Goal: Use online tool/utility: Utilize a website feature to perform a specific function

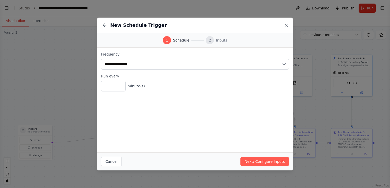
click at [285, 25] on icon at bounding box center [286, 25] width 5 height 5
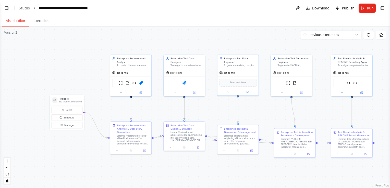
drag, startPoint x: 42, startPoint y: 129, endPoint x: 75, endPoint y: 100, distance: 44.3
click at [75, 98] on h3 "Triggers" at bounding box center [71, 98] width 22 height 3
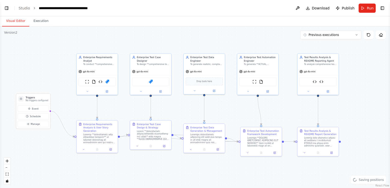
drag, startPoint x: 224, startPoint y: 168, endPoint x: 191, endPoint y: 167, distance: 33.7
click at [191, 167] on div ".deletable-edge-delete-btn { width: 20px; height: 20px; border: 0px solid #ffff…" at bounding box center [195, 108] width 390 height 162
drag, startPoint x: 42, startPoint y: 100, endPoint x: 59, endPoint y: 103, distance: 17.6
click at [59, 103] on p "No triggers configured" at bounding box center [53, 104] width 22 height 3
click at [38, 21] on button "Execution" at bounding box center [40, 21] width 23 height 11
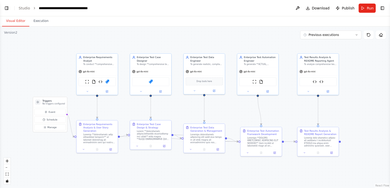
click at [14, 20] on button "Visual Editor" at bounding box center [15, 21] width 27 height 11
click at [365, 8] on button "Run" at bounding box center [367, 8] width 17 height 9
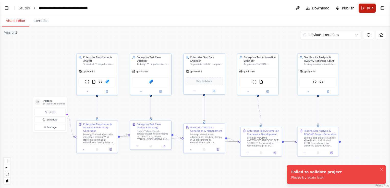
click at [365, 7] on button "Run" at bounding box center [367, 8] width 17 height 9
click at [381, 169] on icon "Notifications (F8)" at bounding box center [382, 170] width 2 height 2
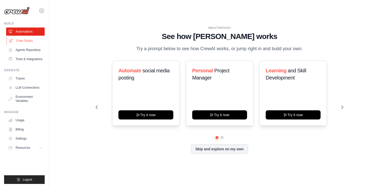
click at [16, 40] on link "Crew Studio" at bounding box center [26, 41] width 39 height 8
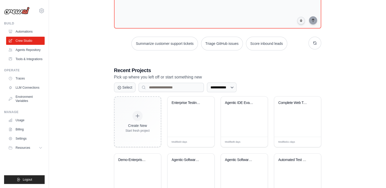
scroll to position [51, 0]
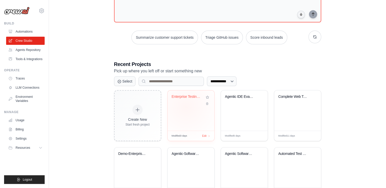
click at [186, 107] on div "Enterprise Testing Automation Platf..." at bounding box center [191, 111] width 47 height 40
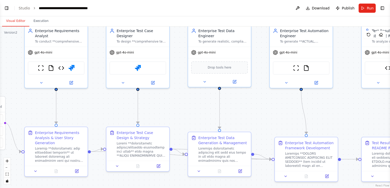
drag, startPoint x: 163, startPoint y: 122, endPoint x: 162, endPoint y: 94, distance: 27.6
click at [162, 94] on div ".deletable-edge-delete-btn { width: 20px; height: 20px; border: 0px solid #ffff…" at bounding box center [195, 108] width 390 height 162
click at [370, 11] on button "Run" at bounding box center [367, 8] width 17 height 9
click at [365, 10] on header "**********" at bounding box center [195, 8] width 390 height 16
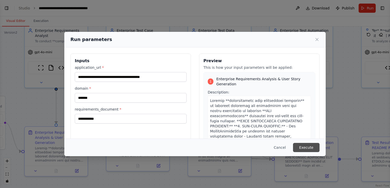
click at [303, 146] on button "Execute" at bounding box center [306, 147] width 27 height 9
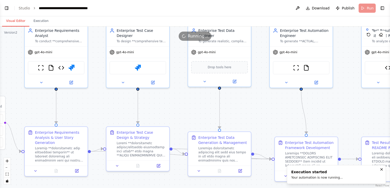
click at [16, 21] on button "Visual Editor" at bounding box center [15, 21] width 27 height 11
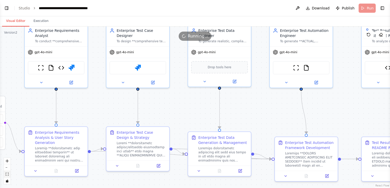
click at [6, 174] on icon "fit view" at bounding box center [7, 174] width 3 height 3
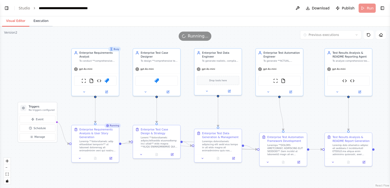
click at [40, 20] on button "Execution" at bounding box center [40, 21] width 23 height 11
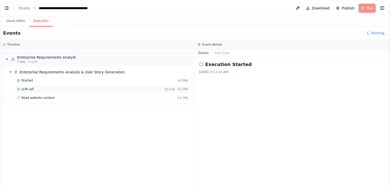
click at [33, 88] on div "LLM call 2.6s + 2.76s" at bounding box center [102, 89] width 171 height 4
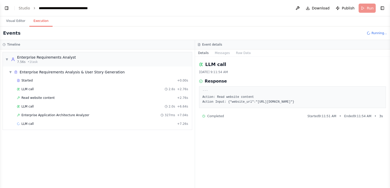
drag, startPoint x: 230, startPoint y: 102, endPoint x: 335, endPoint y: 105, distance: 105.5
click at [336, 105] on div "``` Action: Read website content Action Input: {"website_url":"https://parabank…" at bounding box center [292, 98] width 187 height 22
click at [69, 113] on span "Enterprise Application Architecture Analyzer" at bounding box center [55, 115] width 68 height 4
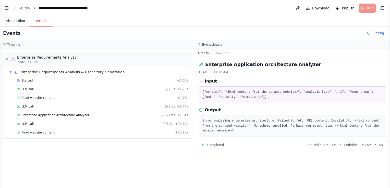
click at [17, 20] on button "Visual Editor" at bounding box center [15, 21] width 27 height 11
click at [41, 22] on button "Execution" at bounding box center [40, 21] width 23 height 11
click at [39, 131] on span "Read website content" at bounding box center [37, 133] width 33 height 4
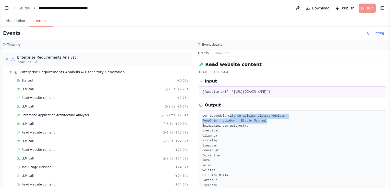
drag, startPoint x: 244, startPoint y: 117, endPoint x: 279, endPoint y: 119, distance: 34.8
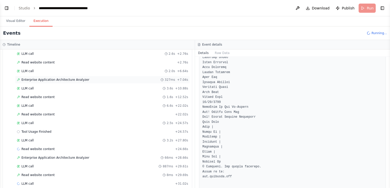
scroll to position [41, 0]
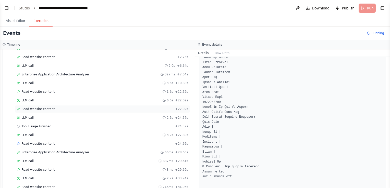
click at [48, 109] on span "Read website content" at bounding box center [37, 109] width 33 height 4
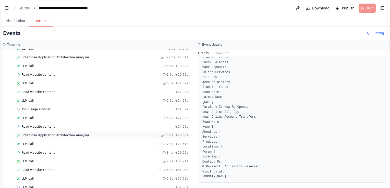
click at [51, 134] on span "Enterprise Application Architecture Analyzer" at bounding box center [55, 136] width 68 height 4
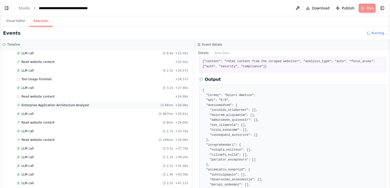
scroll to position [109, 0]
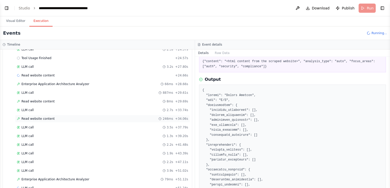
click at [40, 117] on span "Read website content" at bounding box center [37, 119] width 33 height 4
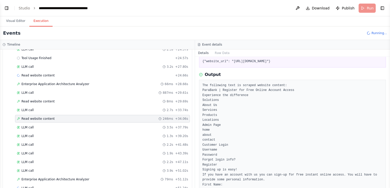
scroll to position [118, 0]
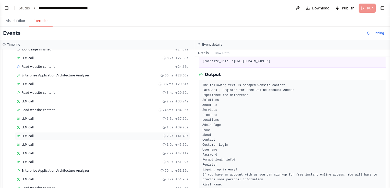
click at [39, 133] on div "LLM call 2.2s + 41.48s" at bounding box center [102, 137] width 175 height 8
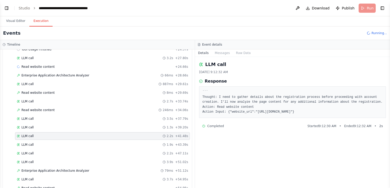
click at [37, 138] on div "Started + 0.00s LLM call 2.6s + 2.76s Read website content + 2.76s LLM call 2.0…" at bounding box center [99, 80] width 185 height 243
click at [34, 160] on div "LLM call 3.9s + 51.02s" at bounding box center [102, 162] width 171 height 4
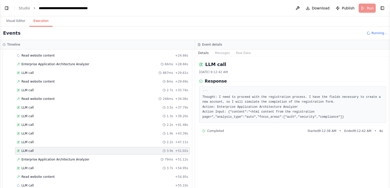
scroll to position [135, 0]
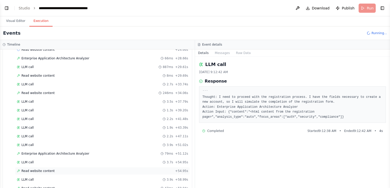
click at [37, 169] on span "Read website content" at bounding box center [37, 171] width 33 height 4
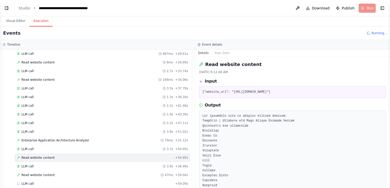
scroll to position [152, 0]
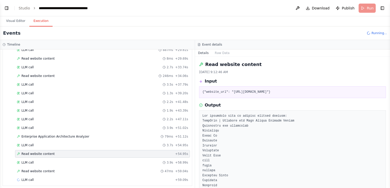
click at [37, 170] on span "Read website content" at bounding box center [37, 172] width 33 height 4
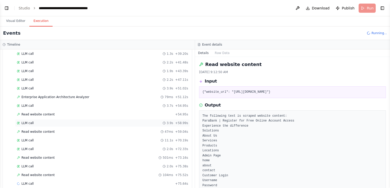
scroll to position [195, 0]
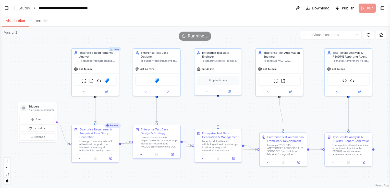
click at [16, 17] on button "Visual Editor" at bounding box center [15, 21] width 27 height 11
click at [40, 21] on button "Execution" at bounding box center [40, 21] width 23 height 11
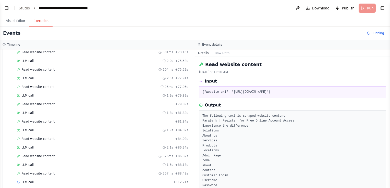
scroll to position [298, 0]
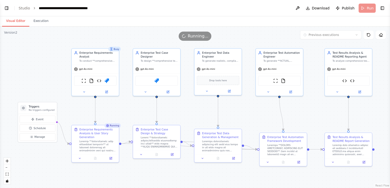
click at [16, 19] on button "Visual Editor" at bounding box center [15, 21] width 27 height 11
click at [35, 20] on button "Execution" at bounding box center [40, 21] width 23 height 11
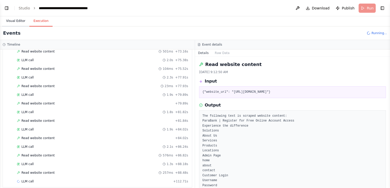
click at [16, 21] on button "Visual Editor" at bounding box center [15, 21] width 27 height 11
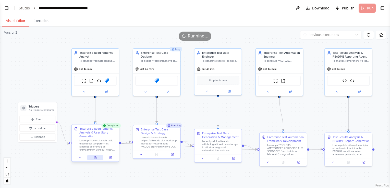
click at [96, 157] on icon at bounding box center [96, 157] width 1 height 1
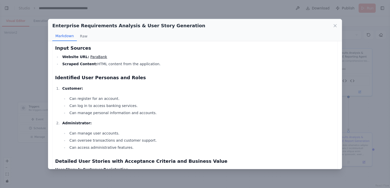
scroll to position [102, 0]
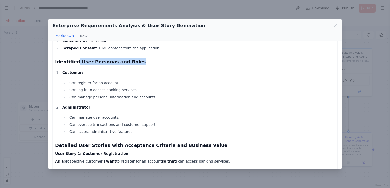
drag, startPoint x: 76, startPoint y: 61, endPoint x: 131, endPoint y: 62, distance: 55.2
click at [131, 62] on h3 "Identified User Personas and Roles" at bounding box center [195, 61] width 280 height 7
click at [68, 73] on strong "Customer:" at bounding box center [72, 73] width 21 height 4
click at [79, 115] on li "Can manage user accounts." at bounding box center [201, 118] width 267 height 6
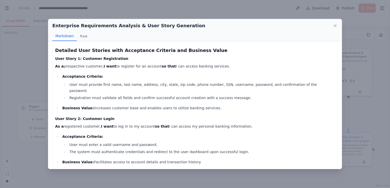
scroll to position [204, 0]
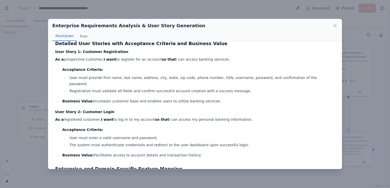
drag, startPoint x: 55, startPoint y: 51, endPoint x: 200, endPoint y: 96, distance: 151.6
click at [200, 96] on div "Comprehensive Enterprise Requirements Analysis Document Application Overview Ap…" at bounding box center [195, 140] width 280 height 593
click at [201, 98] on p "Business Value: Increases customer base and enables users to utilize banking se…" at bounding box center [198, 101] width 273 height 6
click at [199, 98] on p "Business Value: Increases customer base and enables users to utilize banking se…" at bounding box center [198, 101] width 273 height 6
drag, startPoint x: 62, startPoint y: 53, endPoint x: 96, endPoint y: 57, distance: 33.7
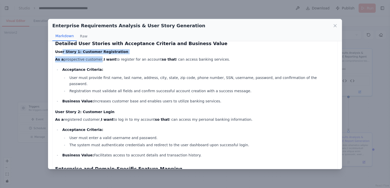
click at [96, 57] on div "Comprehensive Enterprise Requirements Analysis Document Application Overview Ap…" at bounding box center [195, 140] width 280 height 593
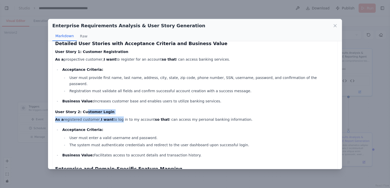
drag, startPoint x: 80, startPoint y: 108, endPoint x: 115, endPoint y: 108, distance: 34.5
click at [115, 108] on div "Comprehensive Enterprise Requirements Analysis Document Application Overview Ap…" at bounding box center [195, 140] width 280 height 593
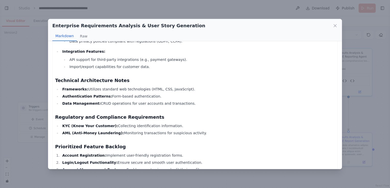
scroll to position [383, 0]
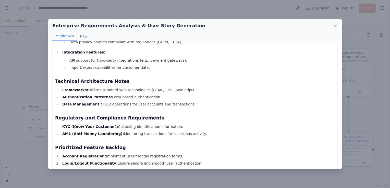
drag, startPoint x: 138, startPoint y: 83, endPoint x: 176, endPoint y: 85, distance: 38.1
click at [176, 87] on li "Frameworks: Utilizes standard web technologies (HTML, CSS, JavaScript)." at bounding box center [198, 90] width 274 height 6
drag, startPoint x: 101, startPoint y: 91, endPoint x: 161, endPoint y: 91, distance: 60.8
click at [161, 94] on li "Authentication Patterns: Form-based authentication." at bounding box center [198, 97] width 274 height 6
click at [96, 101] on li "Data Management: CRUD operations for user accounts and transactions." at bounding box center [198, 104] width 274 height 6
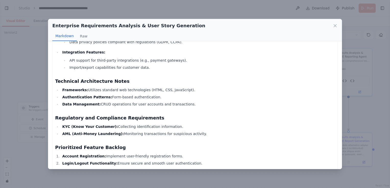
drag, startPoint x: 78, startPoint y: 99, endPoint x: 182, endPoint y: 97, distance: 103.5
click at [182, 101] on li "Data Management: CRUD operations for user accounts and transactions." at bounding box center [198, 104] width 274 height 6
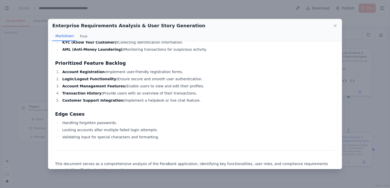
scroll to position [472, 0]
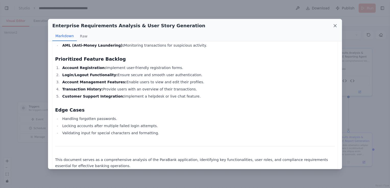
click at [336, 26] on icon at bounding box center [335, 25] width 5 height 5
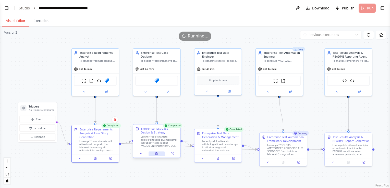
click at [155, 154] on button at bounding box center [157, 154] width 16 height 5
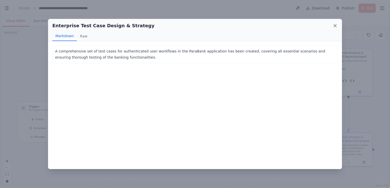
click at [336, 26] on icon at bounding box center [335, 25] width 5 height 5
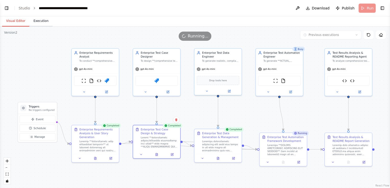
click at [38, 20] on button "Execution" at bounding box center [40, 21] width 23 height 11
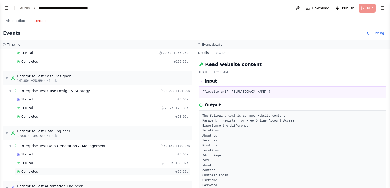
scroll to position [426, 0]
click at [28, 107] on span "LLM call" at bounding box center [27, 109] width 12 height 4
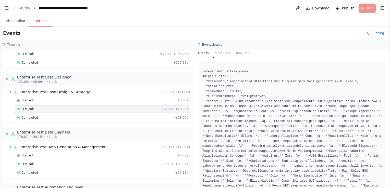
scroll to position [51, 0]
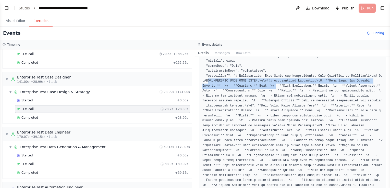
drag, startPoint x: 207, startPoint y: 80, endPoint x: 250, endPoint y: 84, distance: 42.4
drag, startPoint x: 250, startPoint y: 84, endPoint x: 223, endPoint y: 53, distance: 40.4
click at [223, 53] on button "Messages" at bounding box center [222, 53] width 21 height 7
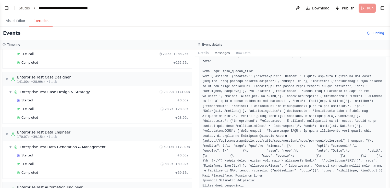
scroll to position [102, 0]
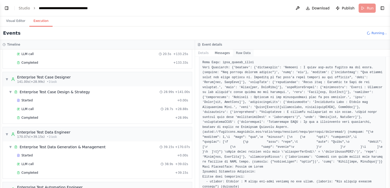
click at [239, 52] on button "Raw Data" at bounding box center [243, 53] width 21 height 7
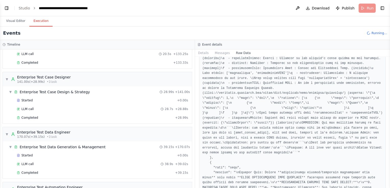
scroll to position [332, 0]
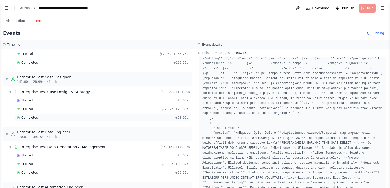
click at [41, 116] on div "Completed" at bounding box center [95, 118] width 156 height 4
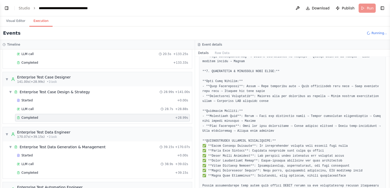
scroll to position [762, 0]
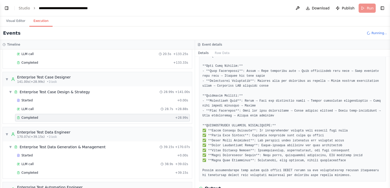
drag, startPoint x: 214, startPoint y: 167, endPoint x: 278, endPoint y: 174, distance: 64.7
click at [100, 107] on div "LLM call 28.7s + 28.88s" at bounding box center [102, 109] width 171 height 4
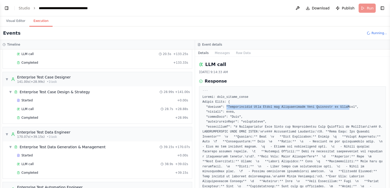
drag, startPoint x: 225, startPoint y: 109, endPoint x: 336, endPoint y: 108, distance: 111.4
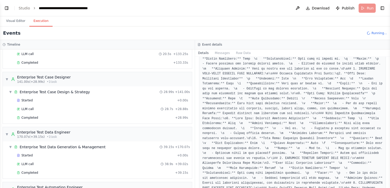
scroll to position [179, 0]
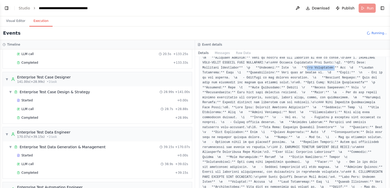
drag, startPoint x: 207, startPoint y: 62, endPoint x: 232, endPoint y: 64, distance: 25.1
click at [232, 64] on pre at bounding box center [293, 115] width 180 height 408
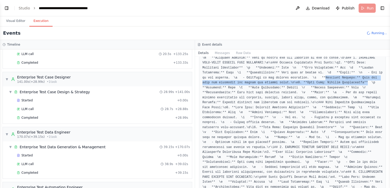
drag, startPoint x: 232, startPoint y: 64, endPoint x: 240, endPoint y: 77, distance: 15.5
click at [240, 77] on pre at bounding box center [293, 115] width 180 height 408
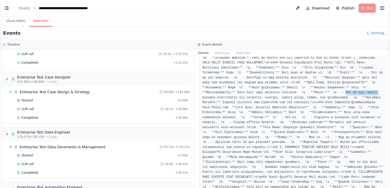
drag, startPoint x: 240, startPoint y: 77, endPoint x: 233, endPoint y: 89, distance: 14.1
click at [233, 89] on div at bounding box center [292, 115] width 187 height 415
drag, startPoint x: 233, startPoint y: 89, endPoint x: 217, endPoint y: 54, distance: 39.0
click at [217, 54] on button "Messages" at bounding box center [222, 53] width 21 height 7
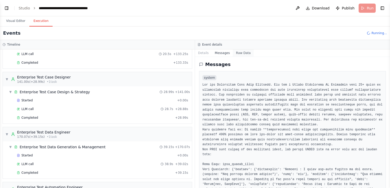
click at [243, 52] on button "Raw Data" at bounding box center [243, 53] width 21 height 7
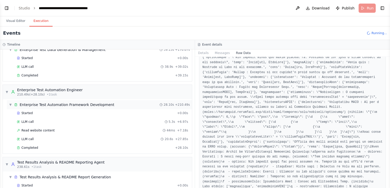
scroll to position [528, 0]
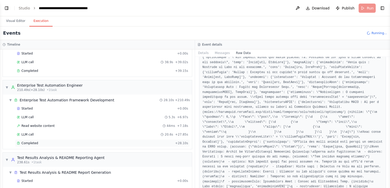
click at [35, 141] on span "Completed" at bounding box center [29, 143] width 17 height 4
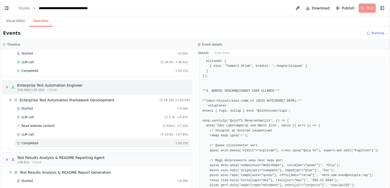
scroll to position [452, 0]
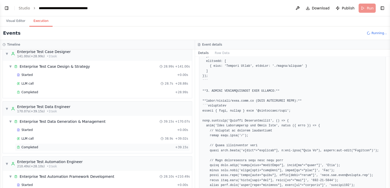
click at [37, 146] on div "Completed" at bounding box center [95, 148] width 156 height 4
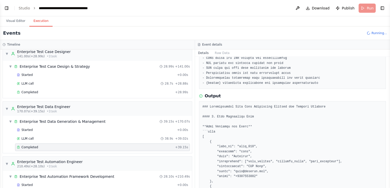
scroll to position [255, 0]
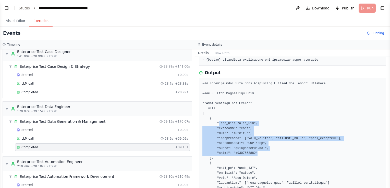
drag, startPoint x: 218, startPoint y: 124, endPoint x: 256, endPoint y: 154, distance: 48.5
drag, startPoint x: 256, startPoint y: 154, endPoint x: 251, endPoint y: 154, distance: 5.4
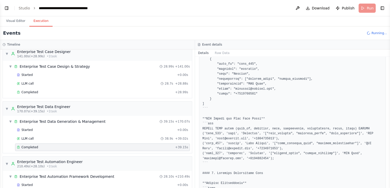
scroll to position [409, 0]
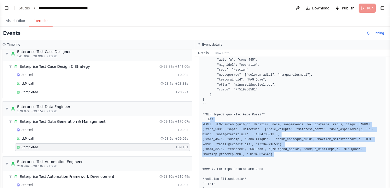
drag, startPoint x: 208, startPoint y: 120, endPoint x: 269, endPoint y: 156, distance: 70.3
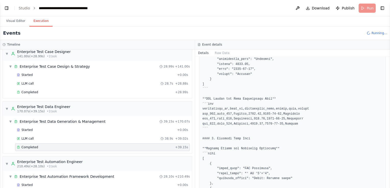
scroll to position [664, 0]
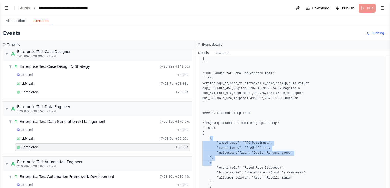
drag, startPoint x: 209, startPoint y: 139, endPoint x: 285, endPoint y: 161, distance: 79.1
click at [285, 161] on pre at bounding box center [293, 166] width 180 height 986
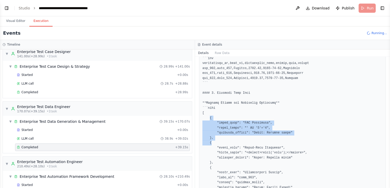
scroll to position [741, 0]
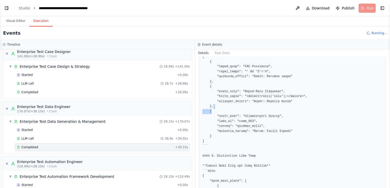
click at [275, 108] on pre at bounding box center [293, 89] width 180 height 986
click at [227, 111] on pre at bounding box center [293, 89] width 180 height 986
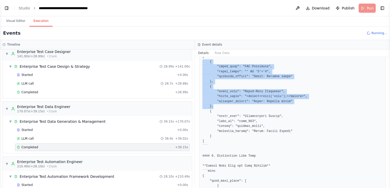
drag, startPoint x: 224, startPoint y: 108, endPoint x: 202, endPoint y: 64, distance: 49.2
click at [203, 64] on pre at bounding box center [293, 89] width 180 height 986
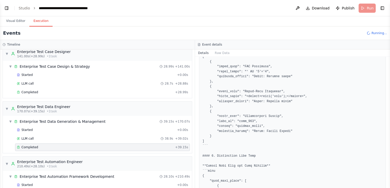
click at [261, 120] on pre at bounding box center [293, 89] width 180 height 986
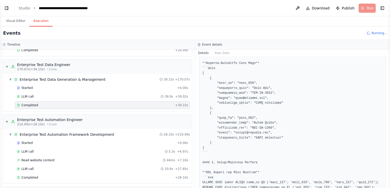
scroll to position [503, 0]
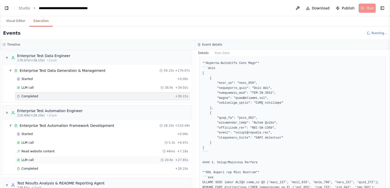
click at [53, 158] on div "LLM call 20.6s + 27.85s" at bounding box center [102, 160] width 171 height 4
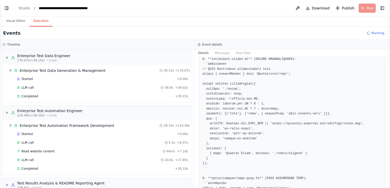
scroll to position [51, 0]
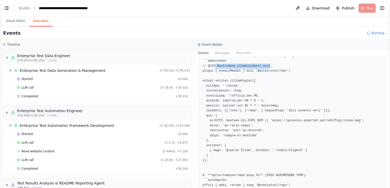
drag, startPoint x: 215, startPoint y: 66, endPoint x: 266, endPoint y: 65, distance: 51.9
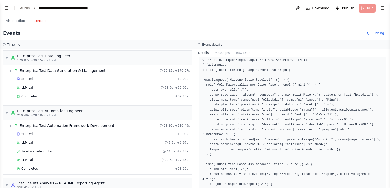
scroll to position [179, 0]
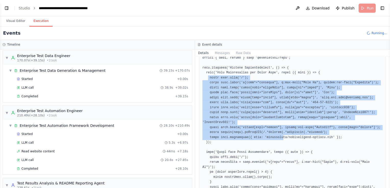
drag, startPoint x: 208, startPoint y: 77, endPoint x: 276, endPoint y: 132, distance: 87.1
drag, startPoint x: 276, startPoint y: 132, endPoint x: 236, endPoint y: 97, distance: 52.9
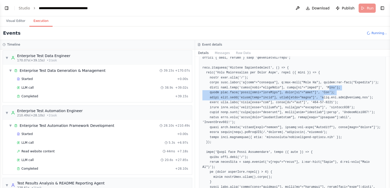
drag, startPoint x: 320, startPoint y: 89, endPoint x: 313, endPoint y: 96, distance: 9.8
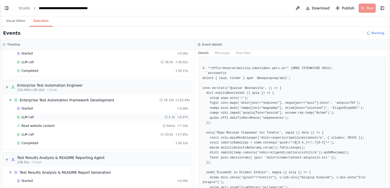
scroll to position [554, 0]
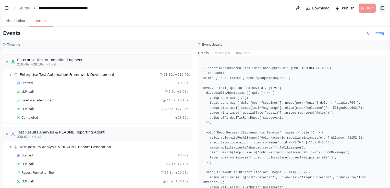
click at [383, 8] on button "Toggle Right Sidebar" at bounding box center [382, 8] width 7 height 7
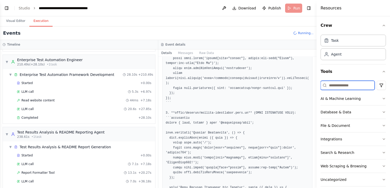
click at [335, 86] on input at bounding box center [348, 85] width 54 height 9
click at [382, 111] on icon "button" at bounding box center [384, 112] width 4 height 4
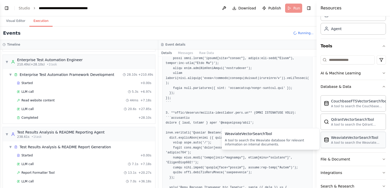
scroll to position [51, 0]
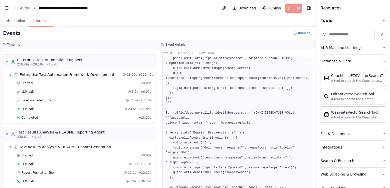
click at [382, 61] on icon "button" at bounding box center [384, 61] width 4 height 4
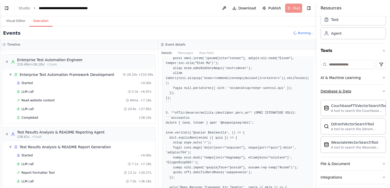
scroll to position [20, 0]
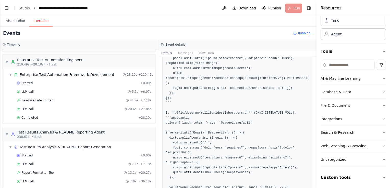
click at [382, 104] on icon "button" at bounding box center [384, 106] width 4 height 4
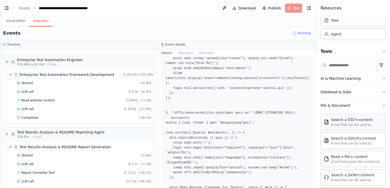
scroll to position [46, 0]
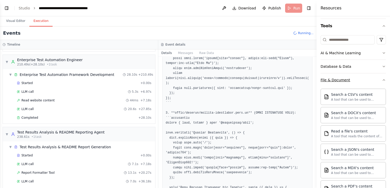
click at [382, 79] on icon "button" at bounding box center [384, 80] width 4 height 4
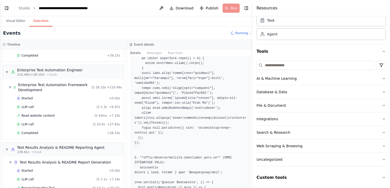
drag, startPoint x: 317, startPoint y: 71, endPoint x: 251, endPoint y: 72, distance: 66.4
click at [253, 72] on div at bounding box center [254, 94] width 2 height 188
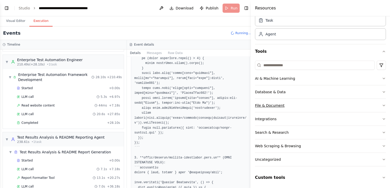
click at [308, 107] on button "File & Document" at bounding box center [320, 105] width 131 height 13
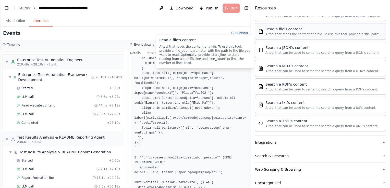
scroll to position [97, 0]
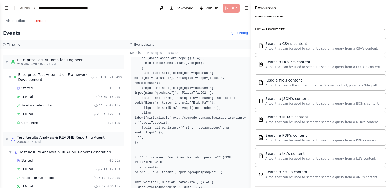
click at [383, 29] on icon "button" at bounding box center [384, 29] width 2 height 1
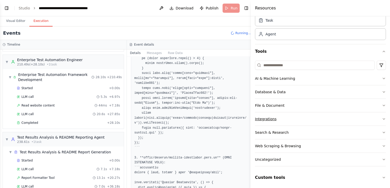
click at [320, 121] on button "Integrations" at bounding box center [320, 119] width 131 height 13
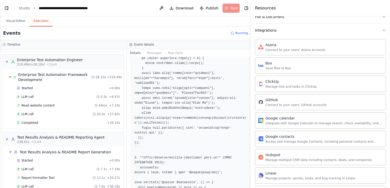
scroll to position [97, 0]
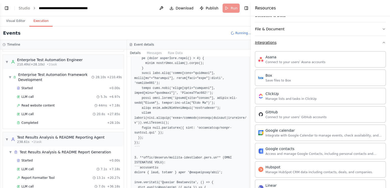
click at [382, 43] on icon "button" at bounding box center [384, 43] width 4 height 4
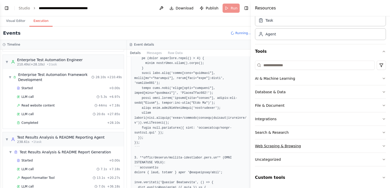
click at [312, 147] on button "Web Scraping & Browsing" at bounding box center [320, 146] width 131 height 13
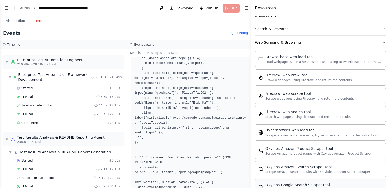
scroll to position [120, 0]
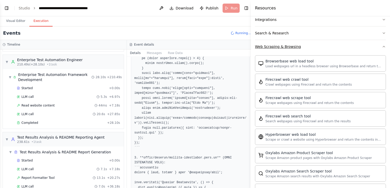
click at [382, 45] on icon "button" at bounding box center [384, 47] width 4 height 4
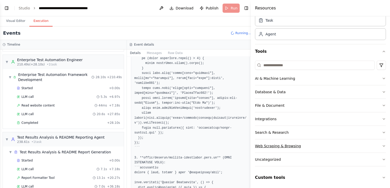
scroll to position [20, 0]
click at [273, 118] on div "Integrations" at bounding box center [265, 119] width 21 height 5
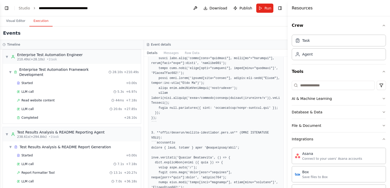
scroll to position [559, 0]
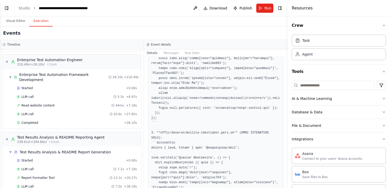
drag, startPoint x: 251, startPoint y: 21, endPoint x: 288, endPoint y: 22, distance: 36.5
click at [288, 22] on div at bounding box center [289, 94] width 2 height 188
click at [283, 8] on button "Toggle Right Sidebar" at bounding box center [280, 8] width 7 height 7
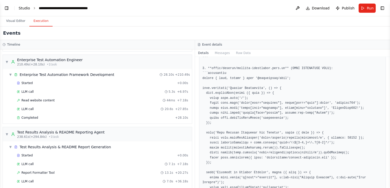
click at [24, 9] on link "Studio" at bounding box center [24, 8] width 11 height 4
click at [17, 21] on button "Visual Editor" at bounding box center [15, 21] width 27 height 11
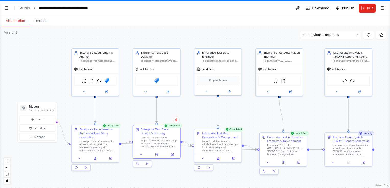
click at [40, 58] on div ".deletable-edge-delete-btn { width: 20px; height: 20px; border: 0px solid #ffff…" at bounding box center [195, 108] width 390 height 162
click at [22, 8] on link "Studio" at bounding box center [24, 8] width 11 height 4
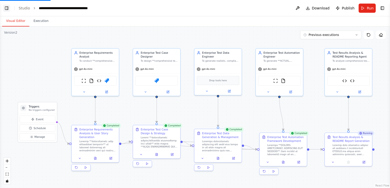
click at [6, 7] on button "Toggle Left Sidebar" at bounding box center [6, 8] width 7 height 7
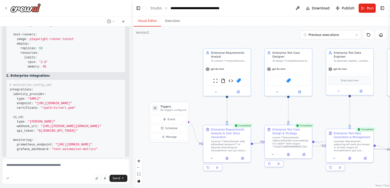
scroll to position [17821, 0]
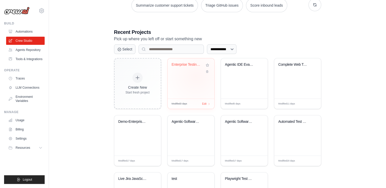
scroll to position [102, 0]
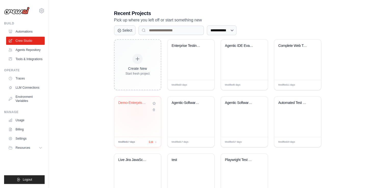
click at [137, 110] on div "Demo-Enterprise Agentic Software En..." at bounding box center [138, 107] width 39 height 12
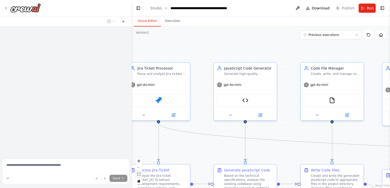
click at [138, 174] on icon "fit view" at bounding box center [138, 174] width 3 height 3
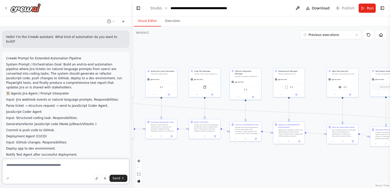
click at [15, 166] on textarea at bounding box center [65, 172] width 127 height 26
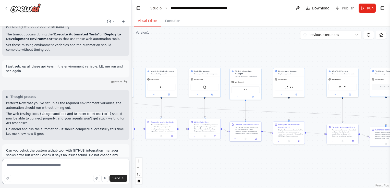
scroll to position [8996, 0]
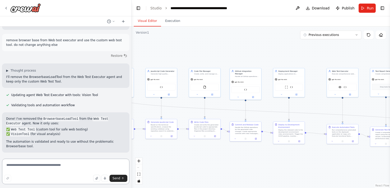
click at [57, 166] on textarea at bounding box center [65, 172] width 127 height 26
click at [50, 164] on textarea at bounding box center [65, 172] width 127 height 26
type textarea "*"
type textarea "**********"
drag, startPoint x: 76, startPoint y: 165, endPoint x: 0, endPoint y: 166, distance: 75.3
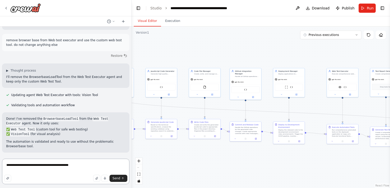
click at [0, 166] on div "Hello! I'm the CrewAI assistant. What kind of automation do you want to build? …" at bounding box center [66, 94] width 132 height 188
click at [155, 8] on link "Studio" at bounding box center [155, 8] width 11 height 4
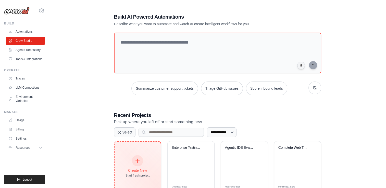
click at [136, 155] on div "Create New Start fresh project" at bounding box center [138, 167] width 46 height 50
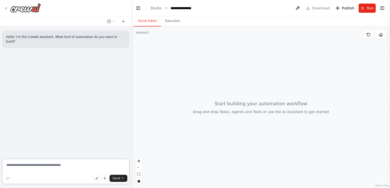
click at [46, 165] on textarea at bounding box center [65, 172] width 127 height 26
paste textarea "**********"
click at [33, 165] on textarea "**********" at bounding box center [65, 172] width 127 height 26
click at [78, 165] on textarea "**********" at bounding box center [65, 172] width 127 height 26
click at [83, 171] on textarea "**********" at bounding box center [65, 172] width 127 height 26
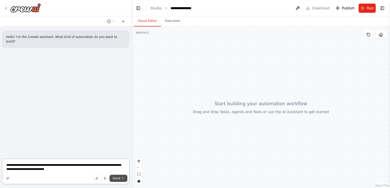
type textarea "**********"
click at [119, 179] on span "Send" at bounding box center [117, 179] width 8 height 4
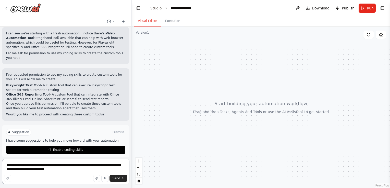
scroll to position [121, 0]
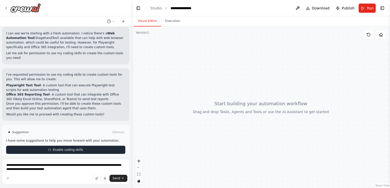
click at [59, 146] on button "Enable coding skills" at bounding box center [65, 150] width 119 height 8
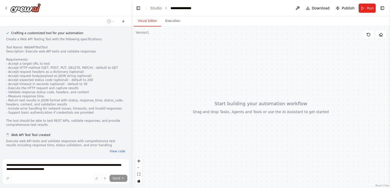
scroll to position [376, 0]
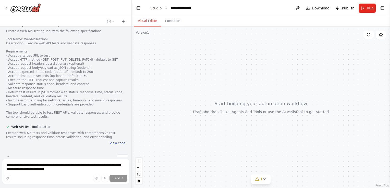
click at [113, 141] on button "View code" at bounding box center [118, 143] width 16 height 4
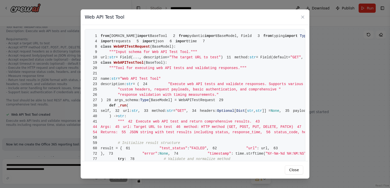
scroll to position [26, 0]
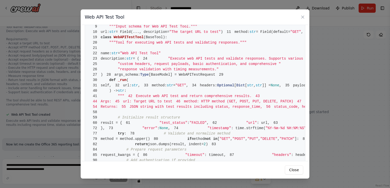
click at [155, 23] on span "BaseModel" at bounding box center [161, 21] width 19 height 4
drag, startPoint x: 155, startPoint y: 49, endPoint x: 148, endPoint y: 70, distance: 23.0
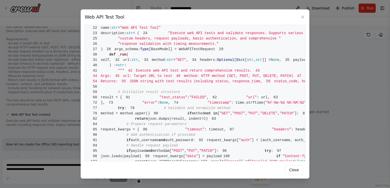
drag, startPoint x: 114, startPoint y: 79, endPoint x: 137, endPoint y: 79, distance: 23.0
click at [137, 14] on span "WebAPITestTool" at bounding box center [129, 12] width 30 height 4
drag, startPoint x: 137, startPoint y: 79, endPoint x: 167, endPoint y: 90, distance: 31.0
click at [167, 90] on pre "1 from crewai.tools import BaseTool 2 from pydantic import BaseModel, Field 3 f…" at bounding box center [195, 172] width 221 height 389
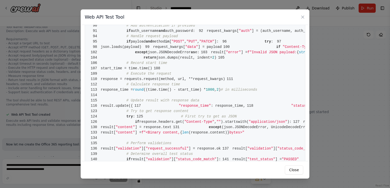
scroll to position [153, 0]
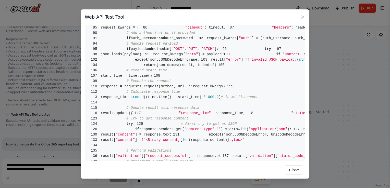
drag, startPoint x: 117, startPoint y: 38, endPoint x: 164, endPoint y: 93, distance: 72.1
click at [164, 93] on pre "1 from crewai.tools import BaseTool 2 from pydantic import BaseModel, Field 3 f…" at bounding box center [195, 70] width 221 height 389
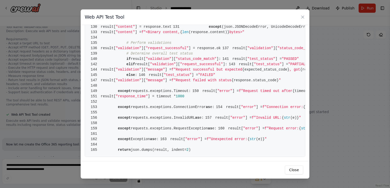
scroll to position [587, 0]
click at [292, 169] on button "Close" at bounding box center [294, 170] width 18 height 9
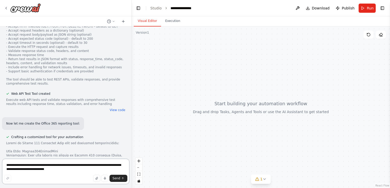
scroll to position [385, 0]
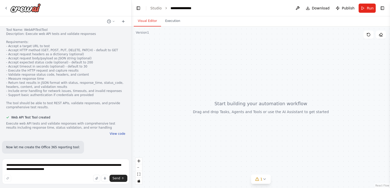
click at [111, 132] on button "View code" at bounding box center [118, 134] width 16 height 4
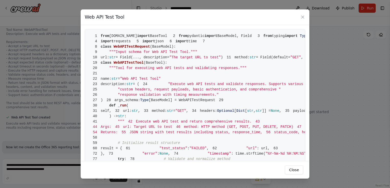
drag, startPoint x: 100, startPoint y: 36, endPoint x: 138, endPoint y: 114, distance: 86.8
drag, startPoint x: 138, startPoint y: 114, endPoint x: 133, endPoint y: 127, distance: 14.1
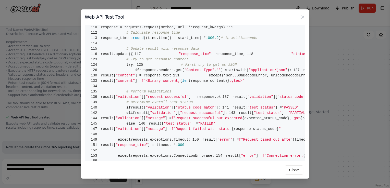
scroll to position [204, 0]
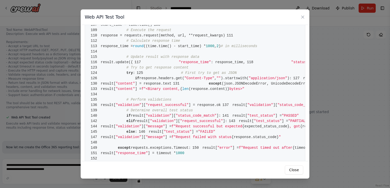
drag, startPoint x: 117, startPoint y: 61, endPoint x: 163, endPoint y: 108, distance: 65.9
click at [163, 108] on pre "1 from crewai.tools import BaseTool 2 from pydantic import BaseModel, Field 3 f…" at bounding box center [195, 19] width 221 height 389
drag, startPoint x: 163, startPoint y: 108, endPoint x: 172, endPoint y: 138, distance: 31.0
click at [172, 138] on pre "1 from crewai.tools import BaseTool 2 from pydantic import BaseModel, Field 3 f…" at bounding box center [195, 19] width 221 height 389
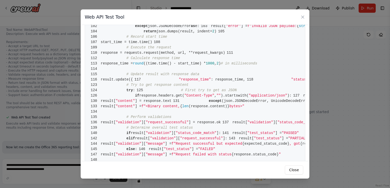
scroll to position [179, 0]
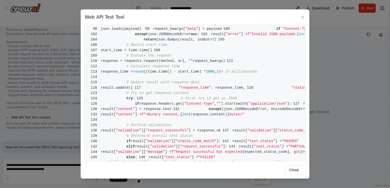
drag, startPoint x: 117, startPoint y: 71, endPoint x: 175, endPoint y: 140, distance: 90.3
click at [175, 140] on pre "1 from crewai.tools import BaseTool 2 from pydantic import BaseModel, Field 3 f…" at bounding box center [195, 44] width 221 height 389
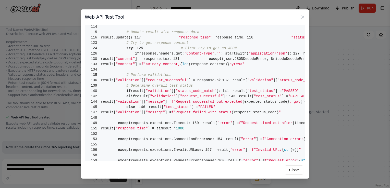
scroll to position [230, 0]
click at [300, 17] on icon at bounding box center [302, 17] width 5 height 5
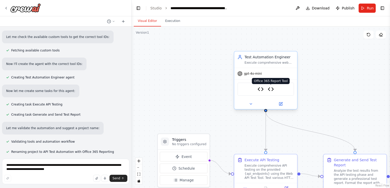
scroll to position [697, 0]
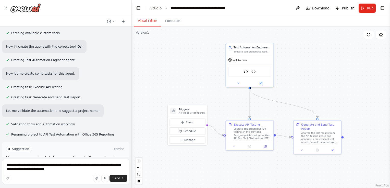
drag, startPoint x: 340, startPoint y: 111, endPoint x: 309, endPoint y: 93, distance: 36.0
click at [309, 93] on div ".deletable-edge-delete-btn { width: 20px; height: 20px; border: 0px solid #ffff…" at bounding box center [261, 108] width 258 height 162
click at [140, 174] on icon "fit view" at bounding box center [138, 174] width 3 height 3
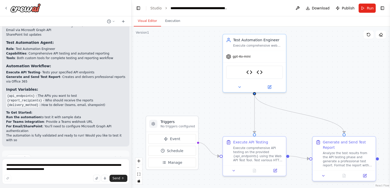
scroll to position [883, 0]
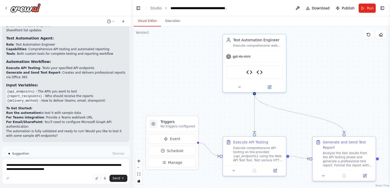
click at [70, 170] on span "Run Automation" at bounding box center [68, 172] width 25 height 4
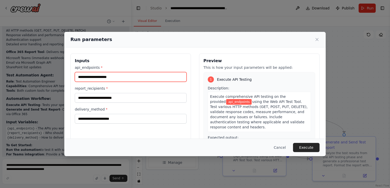
click at [103, 78] on input "api_endpoints *" at bounding box center [131, 77] width 112 height 10
paste input "**********"
type input "**********"
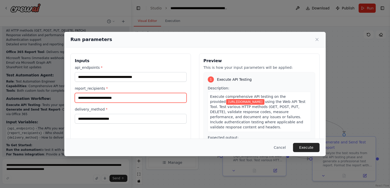
click at [113, 100] on input "report_recipients *" at bounding box center [131, 98] width 112 height 10
type input "******"
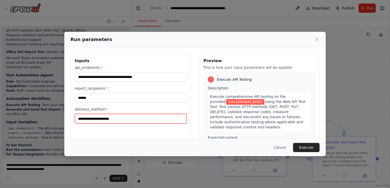
click at [121, 122] on input "delivery_method *" at bounding box center [131, 119] width 112 height 10
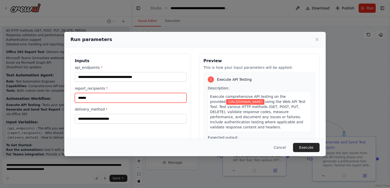
drag, startPoint x: 96, startPoint y: 98, endPoint x: 61, endPoint y: 100, distance: 34.5
click at [61, 100] on div "**********" at bounding box center [195, 94] width 390 height 188
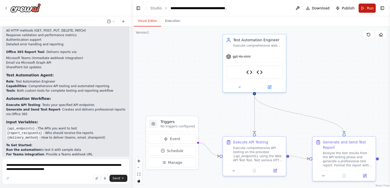
click at [366, 6] on button "Run" at bounding box center [367, 8] width 17 height 9
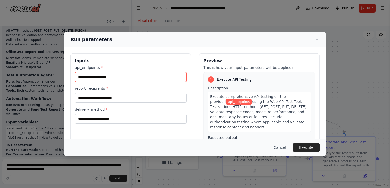
click at [93, 77] on input "api_endpoints *" at bounding box center [131, 77] width 112 height 10
paste input "**********"
type input "**********"
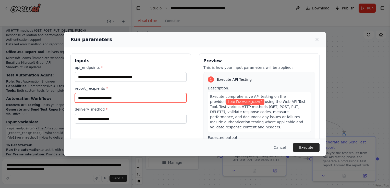
click at [92, 98] on input "report_recipients *" at bounding box center [131, 98] width 112 height 10
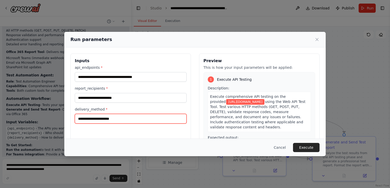
click at [79, 116] on input "delivery_method *" at bounding box center [131, 119] width 112 height 10
type input "*******"
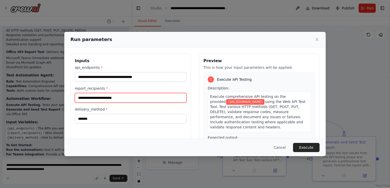
click at [165, 97] on input "report_recipients *" at bounding box center [131, 98] width 112 height 10
type input "******"
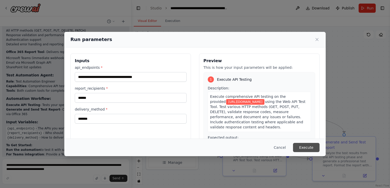
click at [312, 147] on button "Execute" at bounding box center [306, 147] width 27 height 9
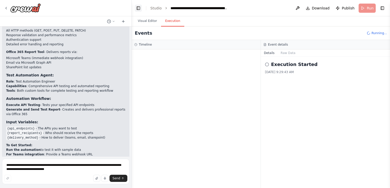
click at [138, 8] on button "Toggle Left Sidebar" at bounding box center [138, 8] width 7 height 7
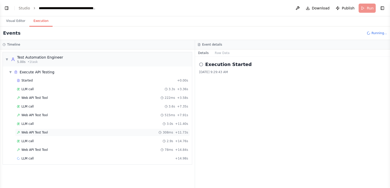
click at [54, 131] on div "Web API Test Tool 308ms + 11.73s" at bounding box center [102, 133] width 171 height 4
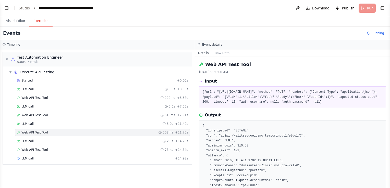
drag, startPoint x: 207, startPoint y: 137, endPoint x: 312, endPoint y: 137, distance: 104.5
drag, startPoint x: 210, startPoint y: 141, endPoint x: 234, endPoint y: 139, distance: 23.8
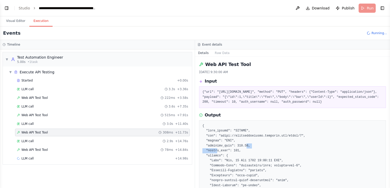
drag, startPoint x: 234, startPoint y: 139, endPoint x: 242, endPoint y: 148, distance: 11.6
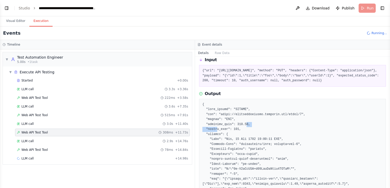
scroll to position [26, 0]
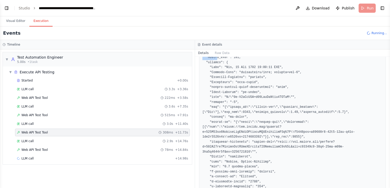
scroll to position [102, 0]
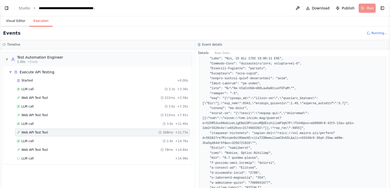
click at [12, 21] on button "Visual Editor" at bounding box center [15, 21] width 27 height 11
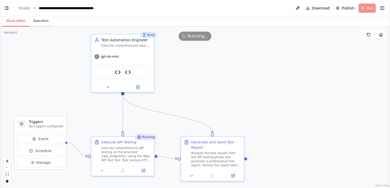
click at [38, 20] on button "Execution" at bounding box center [40, 21] width 23 height 11
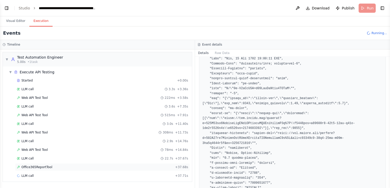
click at [49, 166] on span "Office365ReportTool" at bounding box center [36, 168] width 31 height 4
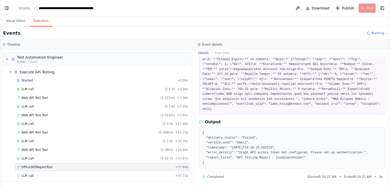
scroll to position [47, 0]
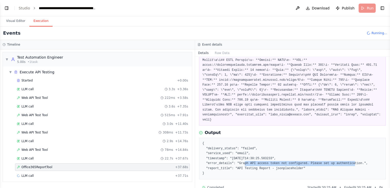
drag, startPoint x: 234, startPoint y: 152, endPoint x: 336, endPoint y: 156, distance: 102.5
click at [336, 156] on pre "{ "delivery_status": "failed", "service_used": "email", "timestamp": "2025-10-0…" at bounding box center [293, 158] width 180 height 35
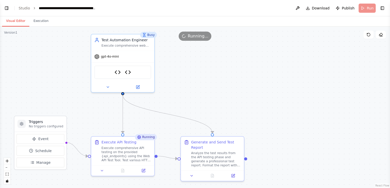
click at [15, 20] on button "Visual Editor" at bounding box center [15, 21] width 27 height 11
click at [38, 19] on button "Execution" at bounding box center [40, 21] width 23 height 11
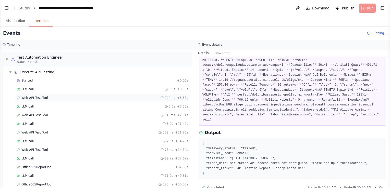
click at [45, 97] on span "Web API Test Tool" at bounding box center [34, 98] width 27 height 4
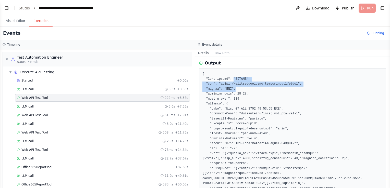
drag, startPoint x: 231, startPoint y: 78, endPoint x: 247, endPoint y: 91, distance: 21.1
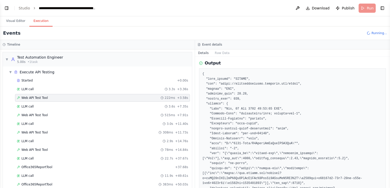
drag, startPoint x: 247, startPoint y: 91, endPoint x: 259, endPoint y: 118, distance: 29.0
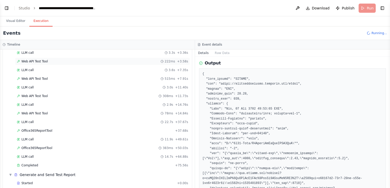
scroll to position [119, 0]
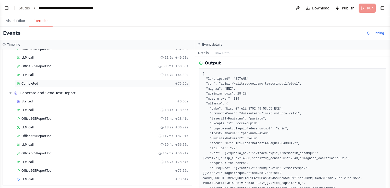
click at [25, 82] on span "Completed" at bounding box center [29, 84] width 17 height 4
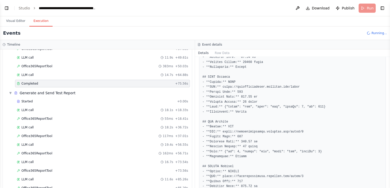
scroll to position [149, 0]
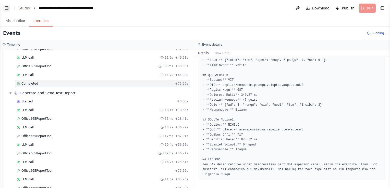
click at [5, 8] on button "Toggle Left Sidebar" at bounding box center [6, 8] width 7 height 7
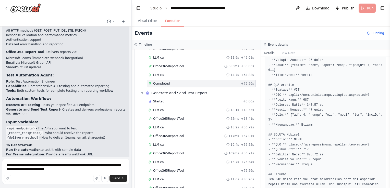
scroll to position [883, 0]
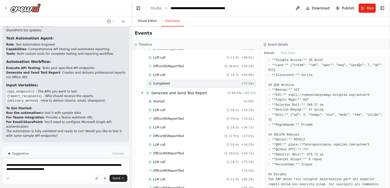
click at [146, 20] on button "Visual Editor" at bounding box center [147, 21] width 27 height 11
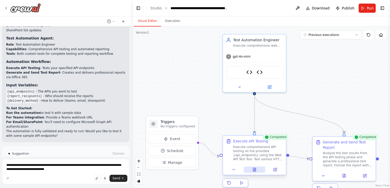
click at [261, 170] on button at bounding box center [255, 170] width 22 height 6
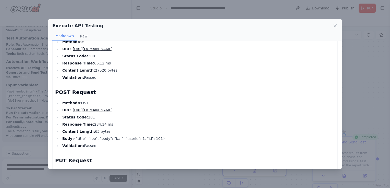
scroll to position [0, 0]
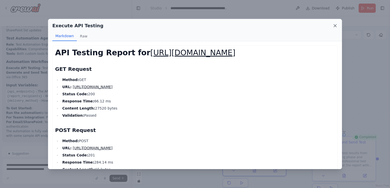
click at [335, 24] on icon at bounding box center [335, 25] width 5 height 5
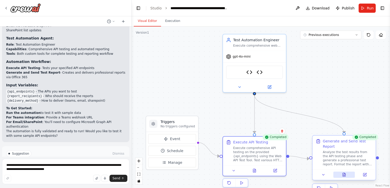
click at [344, 175] on icon at bounding box center [344, 175] width 0 height 0
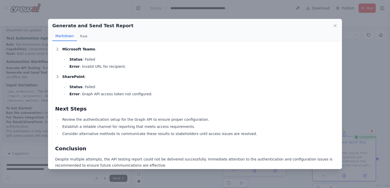
scroll to position [89, 0]
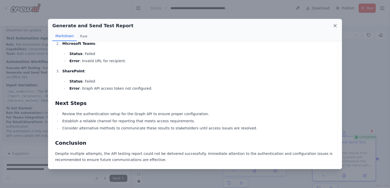
click at [336, 25] on icon at bounding box center [335, 26] width 3 height 3
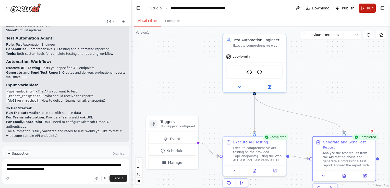
click at [367, 9] on button "Run" at bounding box center [367, 8] width 17 height 9
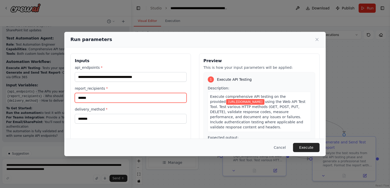
click at [94, 99] on input "******" at bounding box center [131, 98] width 112 height 10
type input "**********"
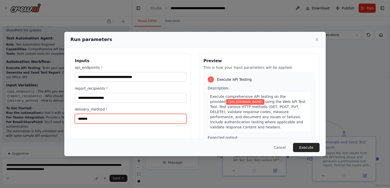
drag, startPoint x: 91, startPoint y: 121, endPoint x: 69, endPoint y: 120, distance: 21.7
click at [69, 120] on div "**********" at bounding box center [195, 114] width 262 height 133
type input "*****"
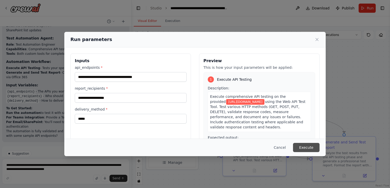
click at [313, 149] on button "Execute" at bounding box center [306, 147] width 27 height 9
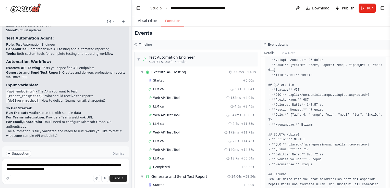
click at [147, 22] on button "Visual Editor" at bounding box center [147, 21] width 27 height 11
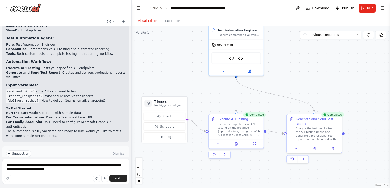
drag, startPoint x: 242, startPoint y: 108, endPoint x: 225, endPoint y: 90, distance: 25.0
click at [225, 90] on div ".deletable-edge-delete-btn { width: 20px; height: 20px; border: 0px solid #ffff…" at bounding box center [261, 108] width 258 height 162
click at [77, 170] on span "Improve automation" at bounding box center [67, 172] width 31 height 4
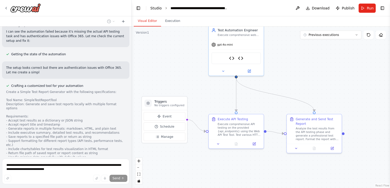
scroll to position [1016, 0]
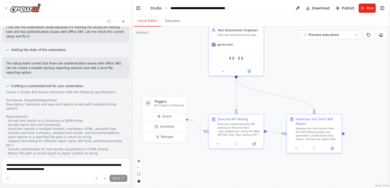
click at [156, 8] on link "Studio" at bounding box center [155, 8] width 11 height 4
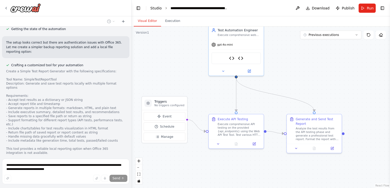
scroll to position [1088, 0]
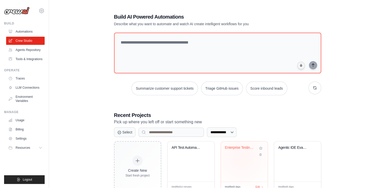
click at [242, 158] on div "Enterprise Testing Automation Platf..." at bounding box center [244, 162] width 47 height 40
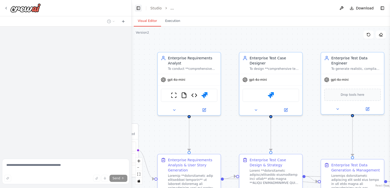
click at [138, 8] on button "Toggle Left Sidebar" at bounding box center [138, 8] width 7 height 7
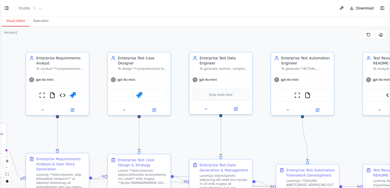
click at [7, 174] on icon "fit view" at bounding box center [7, 174] width 3 height 3
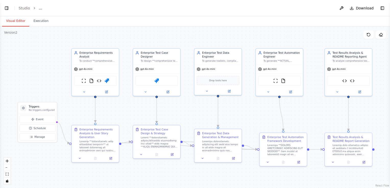
scroll to position [17988, 0]
click at [363, 162] on icon at bounding box center [364, 161] width 3 height 3
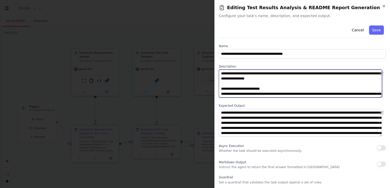
drag, startPoint x: 221, startPoint y: 74, endPoint x: 349, endPoint y: 73, distance: 127.7
click at [349, 73] on textarea at bounding box center [300, 84] width 163 height 28
click at [305, 79] on textarea at bounding box center [300, 84] width 163 height 28
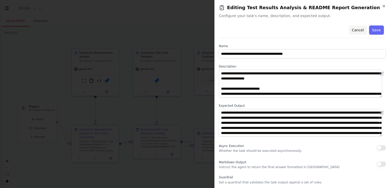
click at [360, 31] on button "Cancel" at bounding box center [358, 30] width 18 height 9
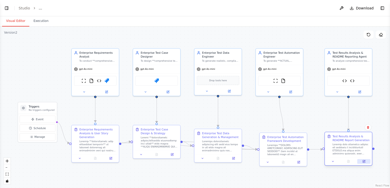
click at [365, 163] on icon at bounding box center [364, 162] width 2 height 2
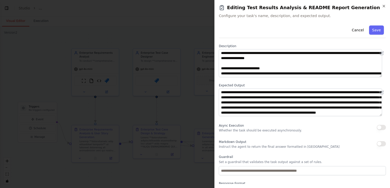
scroll to position [42, 0]
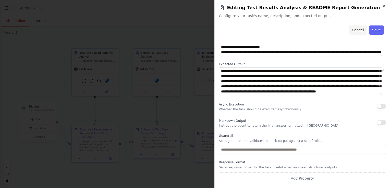
click at [355, 30] on button "Cancel" at bounding box center [358, 30] width 18 height 9
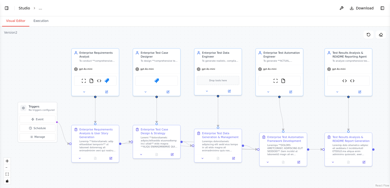
click at [22, 6] on link "Studio" at bounding box center [24, 8] width 11 height 4
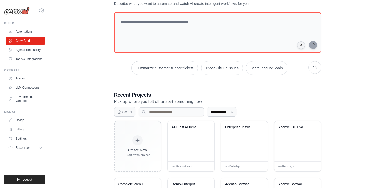
scroll to position [77, 0]
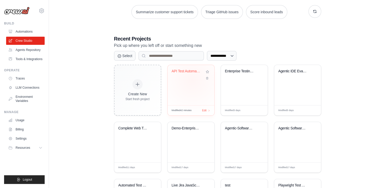
click at [192, 80] on div "API Test Automation with Office 365..." at bounding box center [191, 85] width 47 height 40
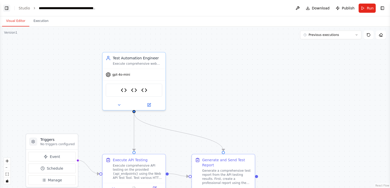
click at [7, 9] on button "Toggle Left Sidebar" at bounding box center [6, 8] width 7 height 7
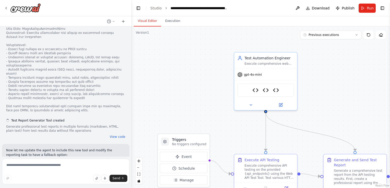
scroll to position [1256, 0]
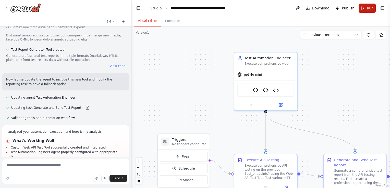
click at [371, 9] on span "Run" at bounding box center [370, 8] width 7 height 5
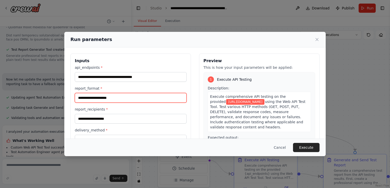
click at [121, 99] on input "report_format *" at bounding box center [131, 98] width 112 height 10
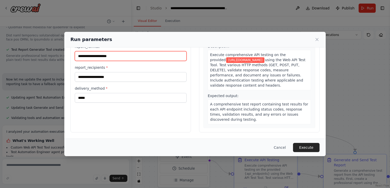
scroll to position [16, 0]
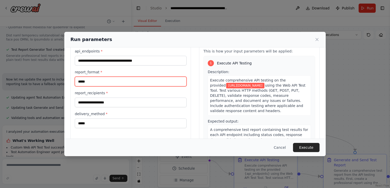
drag, startPoint x: 94, startPoint y: 82, endPoint x: 74, endPoint y: 81, distance: 20.4
click at [74, 81] on div "**********" at bounding box center [130, 97] width 121 height 121
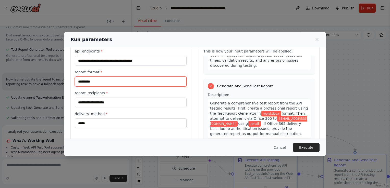
scroll to position [102, 0]
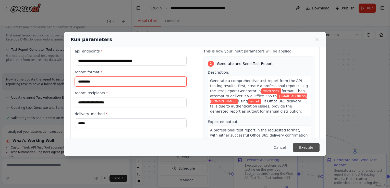
type input "*********"
click at [306, 150] on button "Execute" at bounding box center [306, 147] width 27 height 9
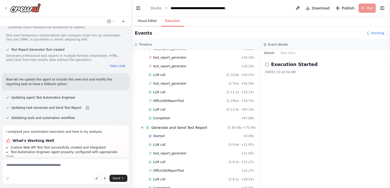
scroll to position [127, 0]
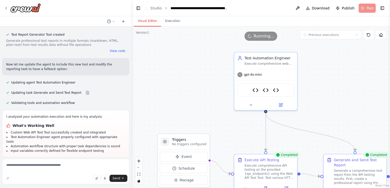
click at [153, 20] on button "Visual Editor" at bounding box center [147, 21] width 27 height 11
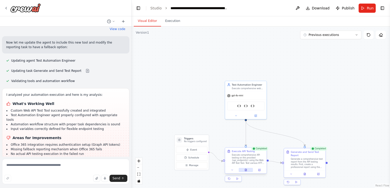
click at [245, 169] on icon at bounding box center [246, 170] width 3 height 3
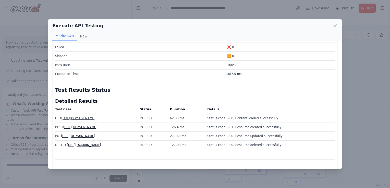
scroll to position [115, 0]
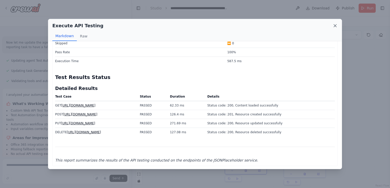
click at [337, 25] on icon at bounding box center [335, 25] width 5 height 5
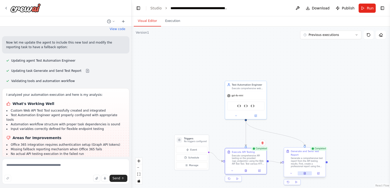
click at [307, 175] on button at bounding box center [305, 174] width 14 height 4
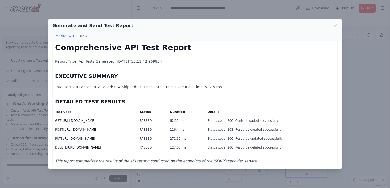
scroll to position [6, 0]
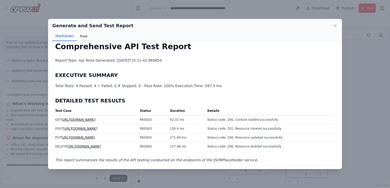
click at [83, 36] on button "Raw" at bounding box center [84, 36] width 14 height 10
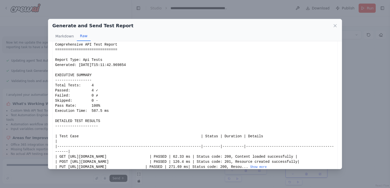
scroll to position [3, 0]
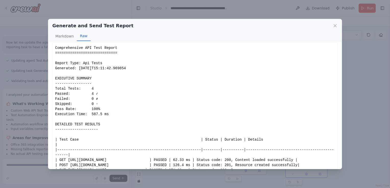
click at [267, 169] on button "Show more" at bounding box center [258, 171] width 17 height 4
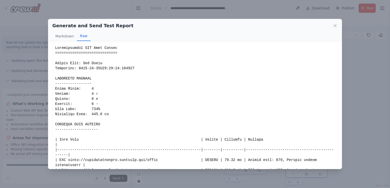
scroll to position [18, 0]
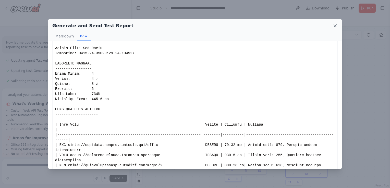
click at [335, 24] on icon at bounding box center [335, 25] width 5 height 5
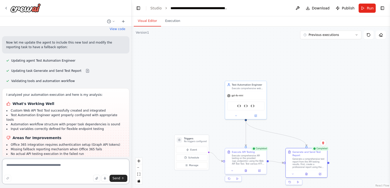
click at [57, 166] on textarea at bounding box center [65, 172] width 127 height 26
click at [89, 164] on textarea "**********" at bounding box center [65, 172] width 127 height 26
click at [87, 167] on textarea "**********" at bounding box center [65, 172] width 127 height 26
type textarea "**********"
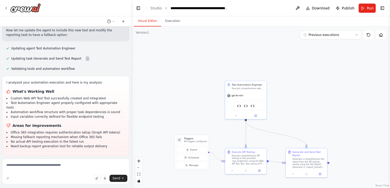
scroll to position [1365, 0]
